Goal: Transaction & Acquisition: Purchase product/service

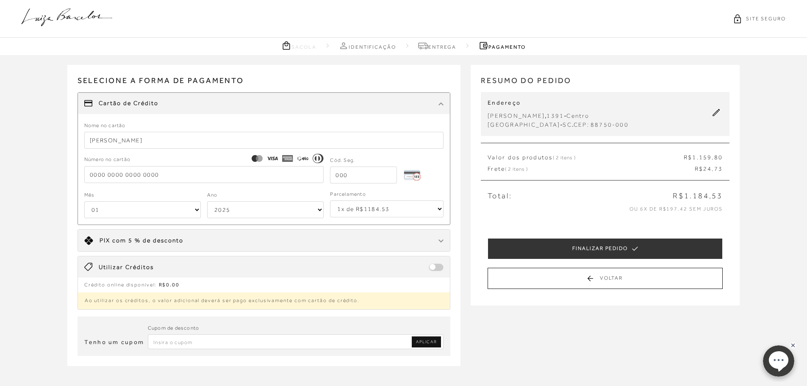
type input "[PERSON_NAME]"
type input "[CREDIT_CARD_NUMBER]"
type input "634"
click at [115, 207] on select "01 02 03 04 05 06 07 08 09 10 11 12" at bounding box center [142, 209] width 116 height 17
select select "04"
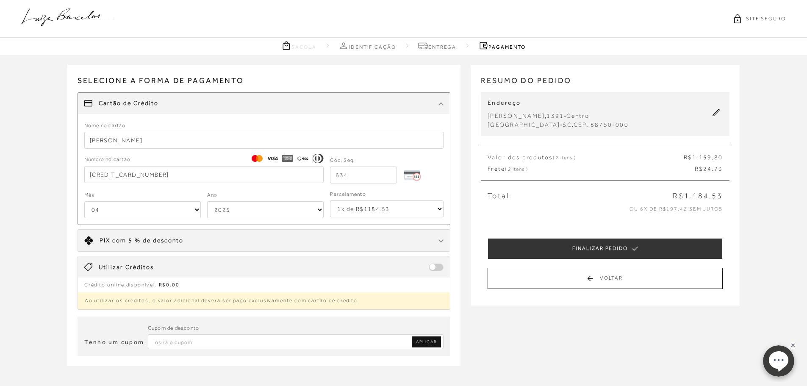
click at [84, 201] on select "01 02 03 04 05 06 07 08 09 10 11 12" at bounding box center [142, 209] width 116 height 17
click at [231, 207] on select "2025 2026 2027 2028 2029 2030 2031 2032 2033 2034 2035 2036 2037 2038 2039 2040…" at bounding box center [265, 209] width 116 height 17
select select "2029"
click at [207, 201] on select "2025 2026 2027 2028 2029 2030 2031 2032 2033 2034 2035 2036 2037 2038 2039 2040…" at bounding box center [265, 209] width 116 height 17
click at [362, 211] on select "1x de R$1184.53 2x de R$592.27 sem juros 3x de R$394.85 sem juros 4x de R$296.1…" at bounding box center [387, 208] width 114 height 17
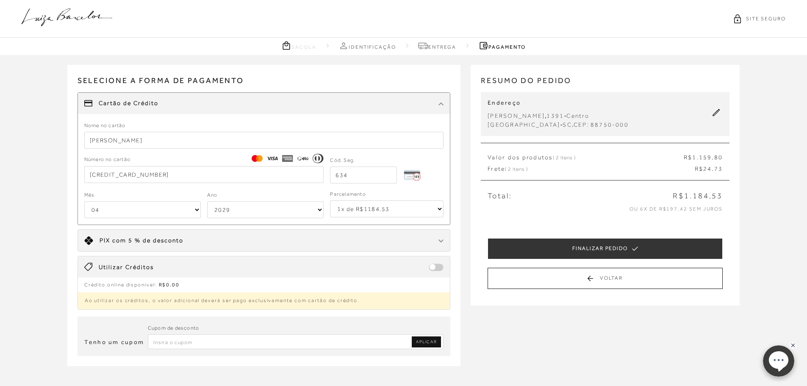
select select "6"
click at [330, 200] on select "1x de R$1184.53 2x de R$592.27 sem juros 3x de R$394.85 sem juros 4x de R$296.1…" at bounding box center [387, 208] width 114 height 17
click at [54, 206] on div "Receber em casa SANDÁLIA DE SALTO BLOCO MÉDIO EM METALIZADO DOURADO COM TIRAS N…" at bounding box center [403, 224] width 807 height 338
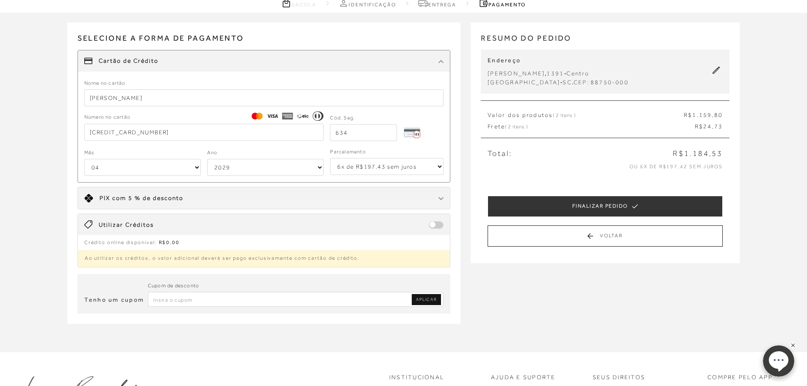
scroll to position [85, 0]
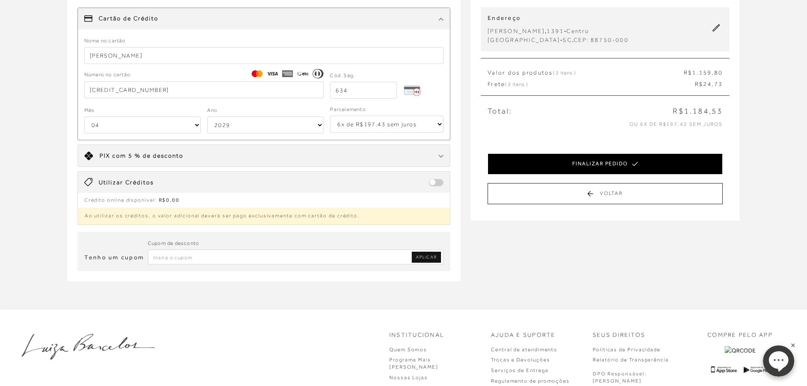
click at [610, 158] on button "FINALIZAR PEDIDO" at bounding box center [605, 163] width 235 height 21
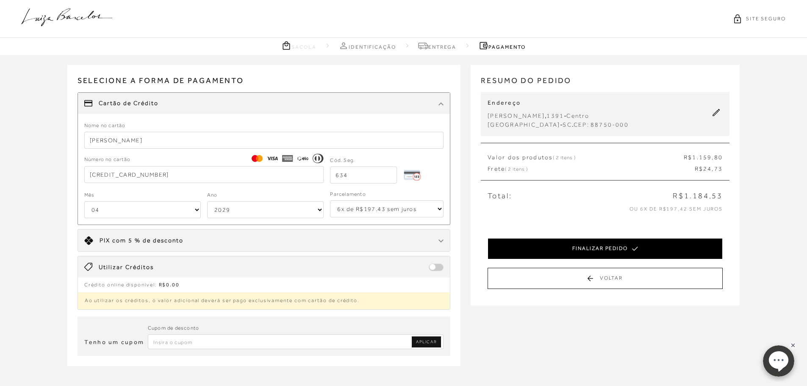
select select "04"
select select "2029"
select select "6"
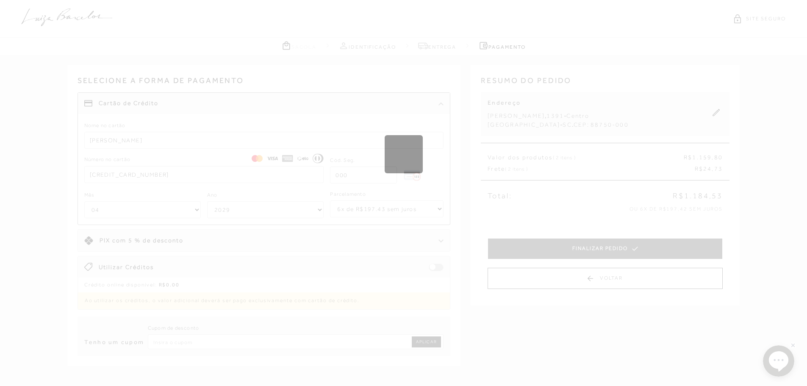
select select "1"
